Goal: Task Accomplishment & Management: Manage account settings

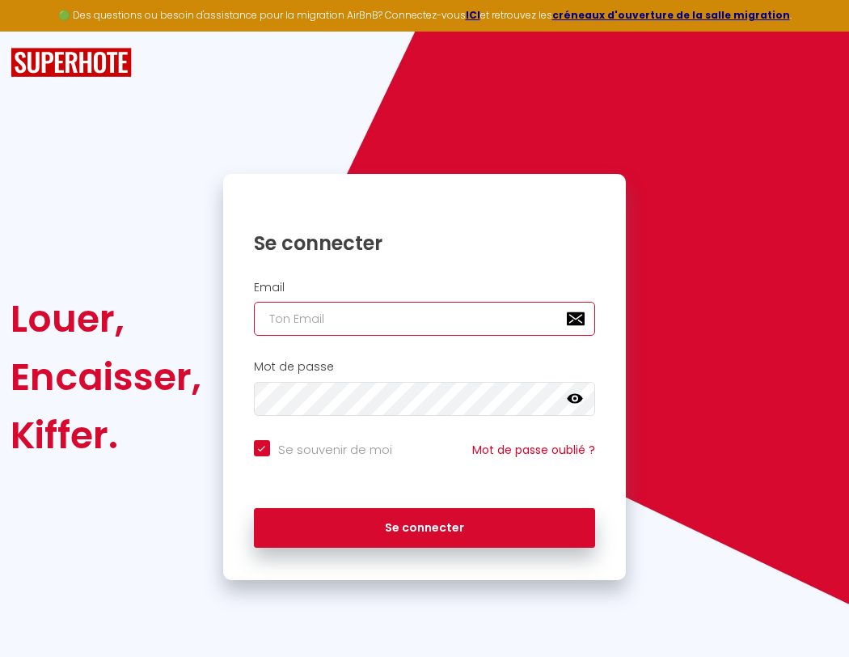
type input "s"
checkbox input "true"
type input "su"
checkbox input "true"
type input "sup"
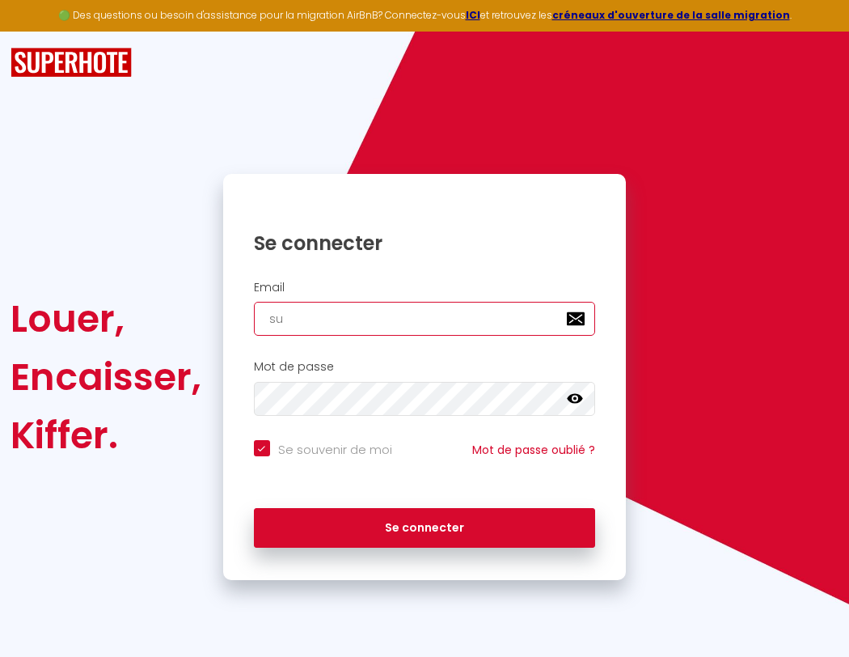
checkbox input "true"
type input "supe"
checkbox input "true"
type input "super"
checkbox input "true"
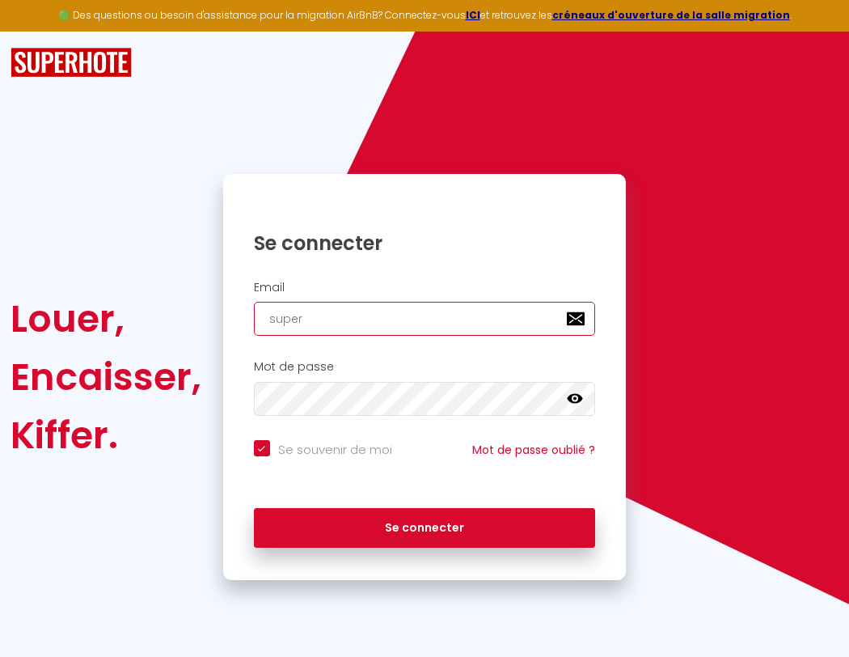
type input "superb"
checkbox input "true"
type input "s"
checkbox input "true"
type input "su"
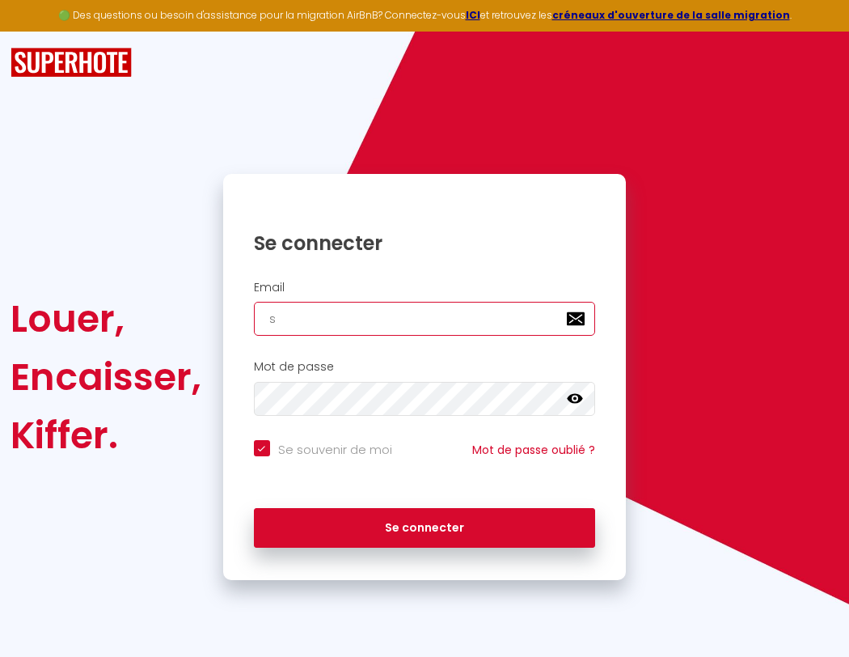
checkbox input "true"
type input "superbor"
checkbox input "true"
type input "superbord"
checkbox input "true"
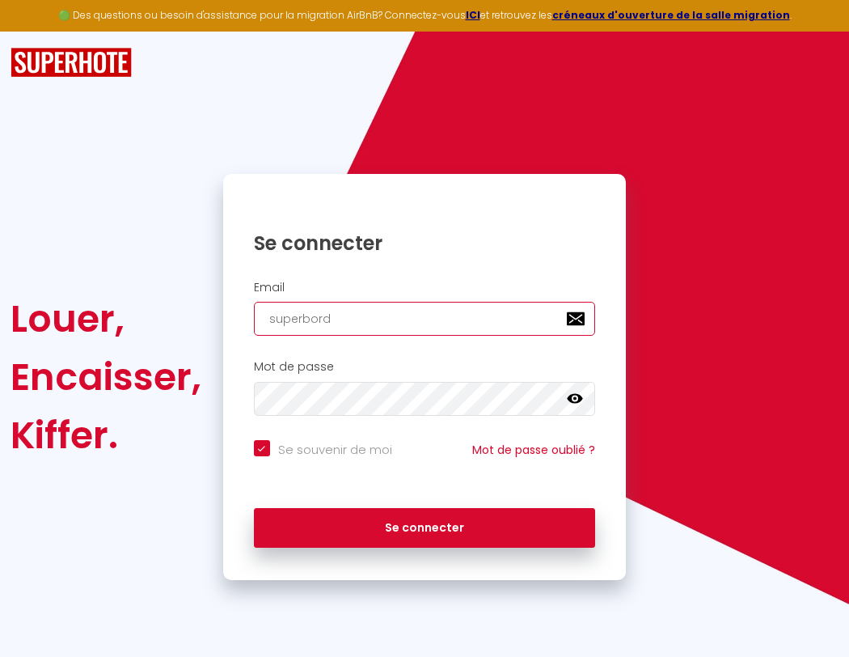
type input "superborde"
checkbox input "true"
type input "superbordea"
checkbox input "true"
type input "superbordeau"
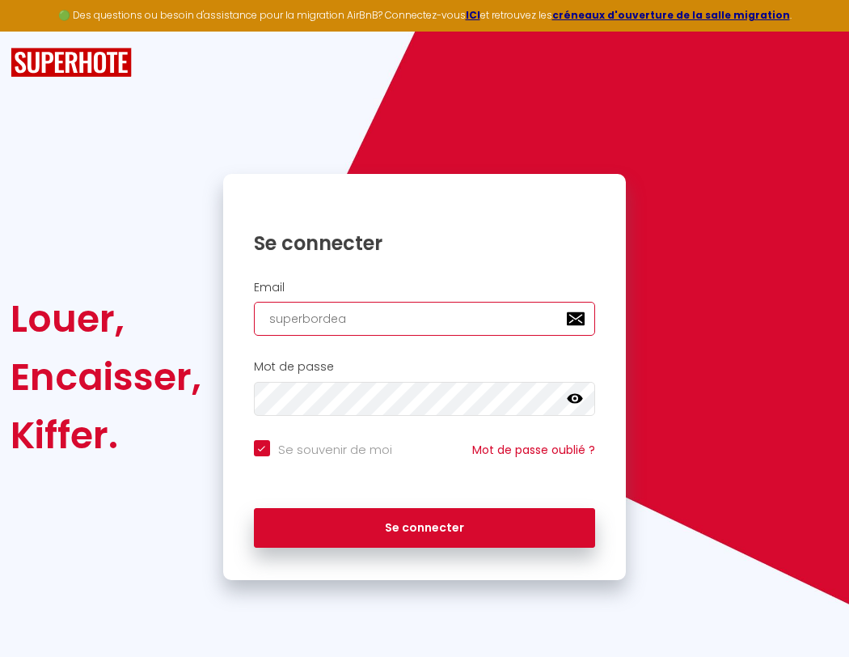
checkbox input "true"
type input "superbordeaux"
checkbox input "true"
type input "superbordeaux@"
checkbox input "true"
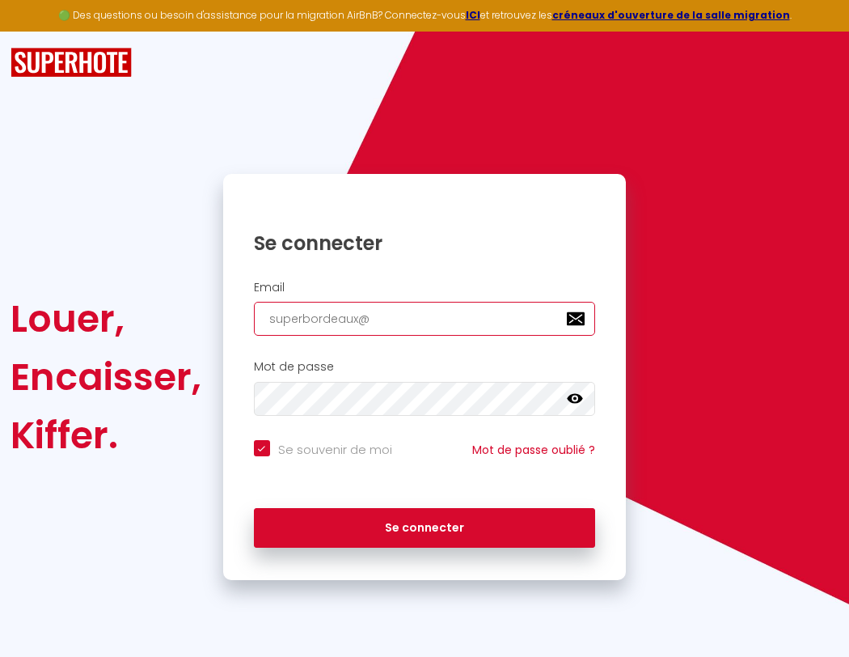
type input "s"
checkbox input "true"
type input "superbordeaux@g"
checkbox input "true"
type input "superbordeaux@gm"
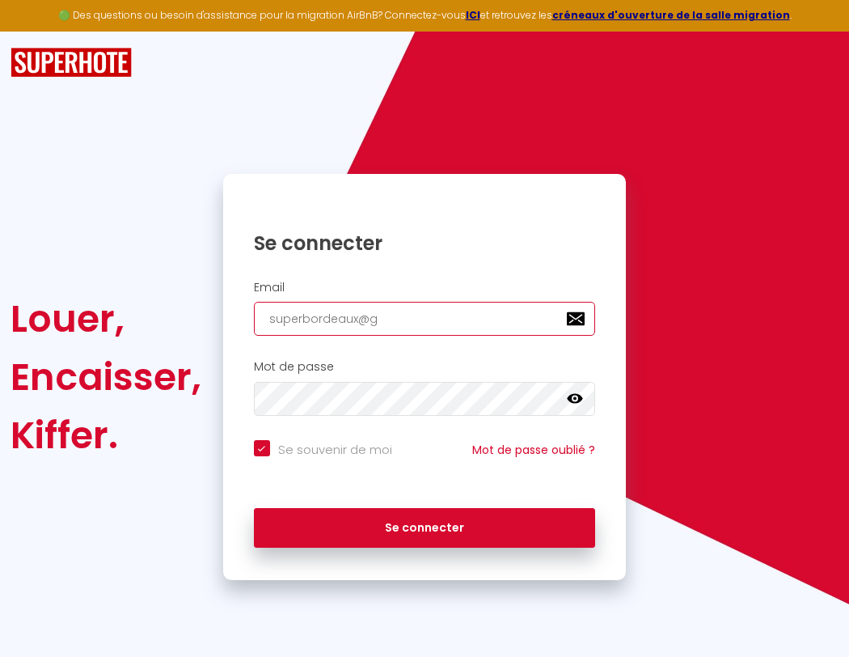
checkbox input "true"
type input "superbordeaux@gma"
checkbox input "true"
type input "superbordeaux@gmai"
checkbox input "true"
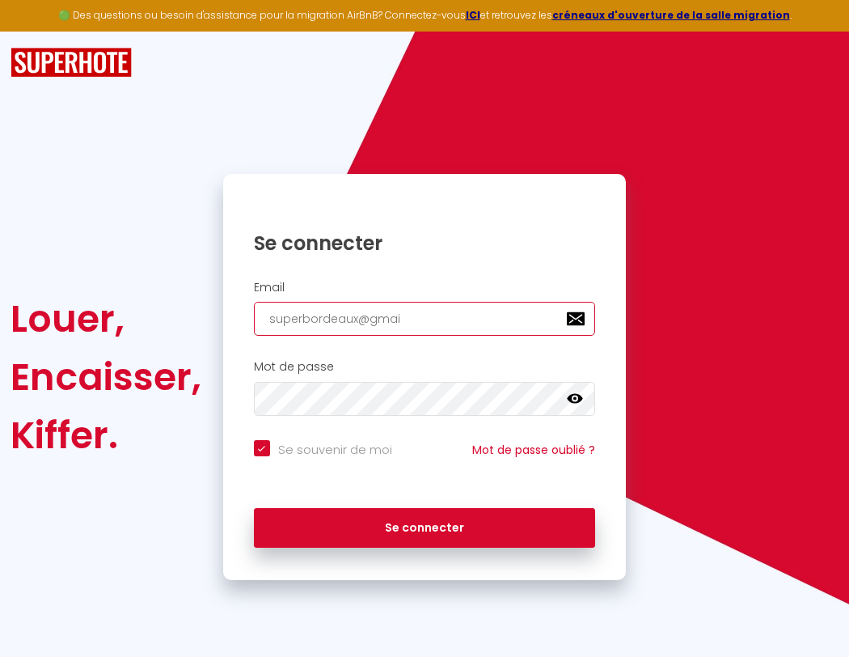
type input "superb"
checkbox input "true"
type input "[EMAIL_ADDRESS]"
checkbox input "true"
